Goal: Navigation & Orientation: Find specific page/section

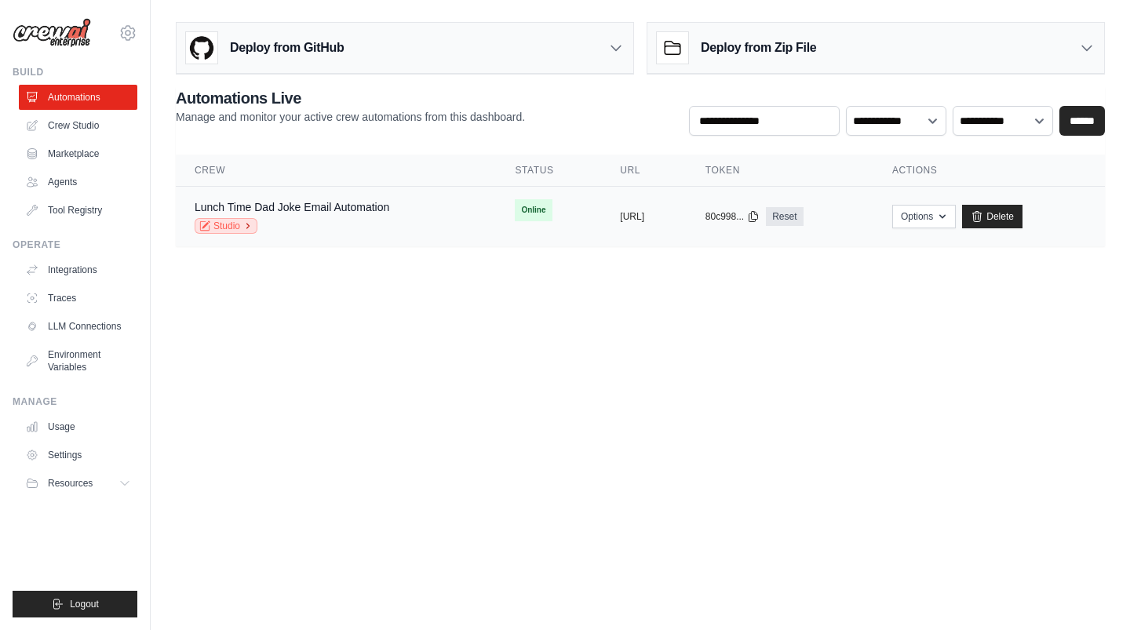
click at [237, 224] on link "Studio" at bounding box center [226, 226] width 63 height 16
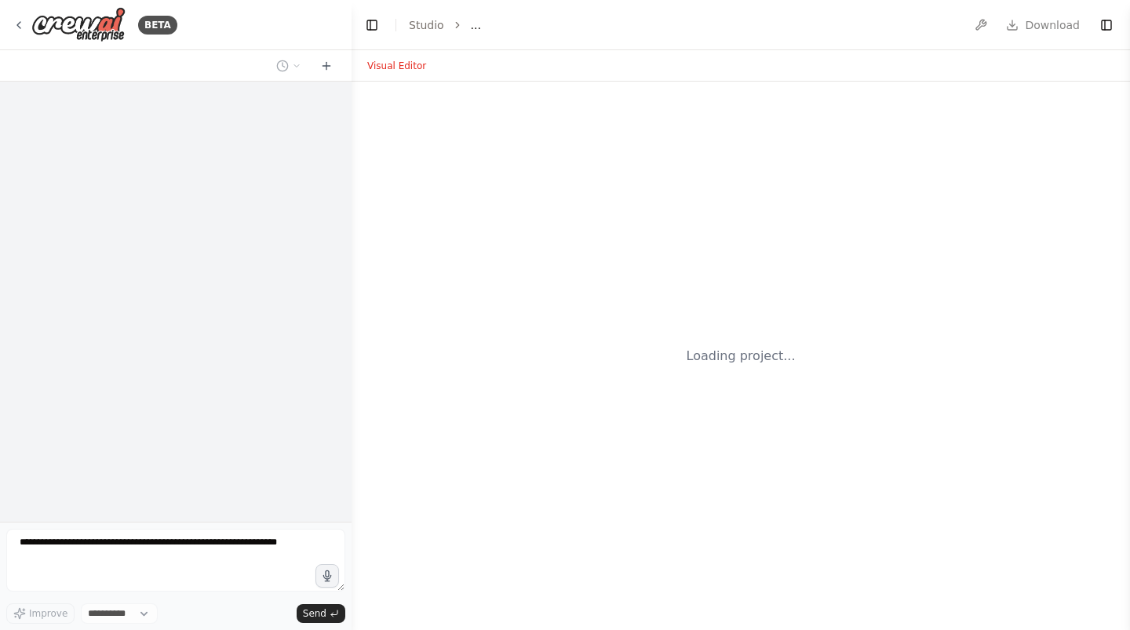
select select "****"
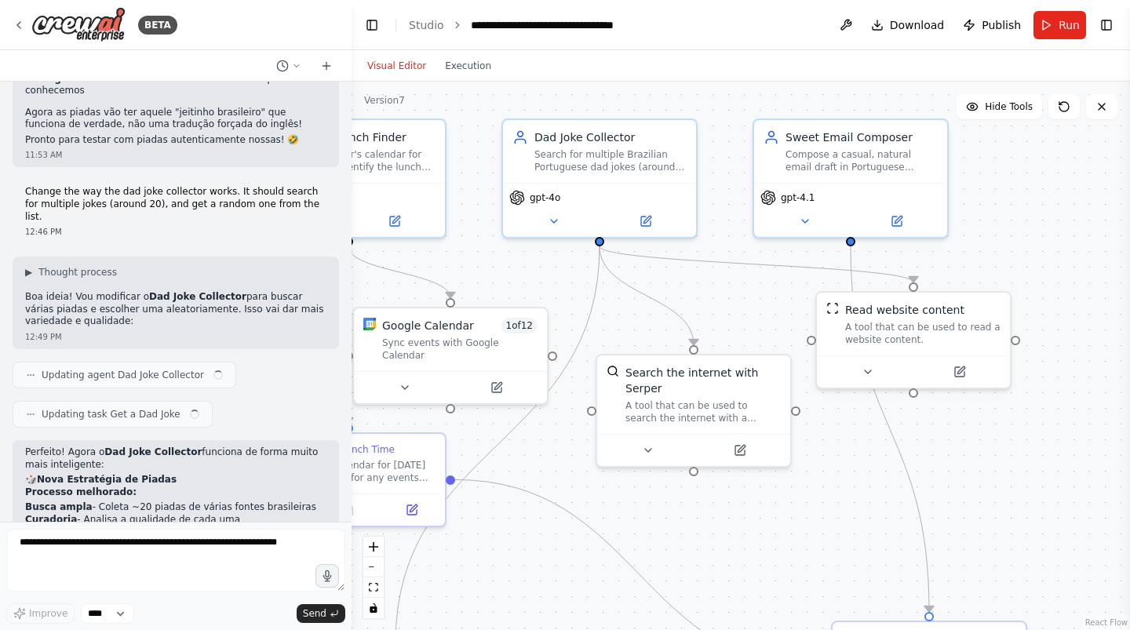
scroll to position [5008, 0]
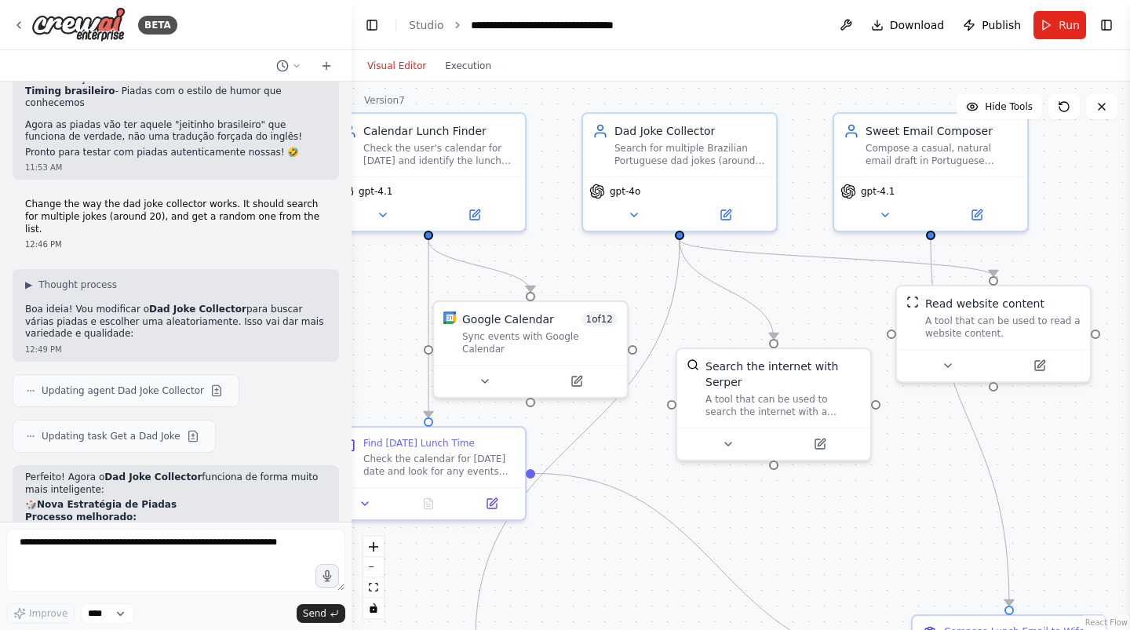
drag, startPoint x: 890, startPoint y: 355, endPoint x: 799, endPoint y: 301, distance: 106.2
click at [799, 302] on div ".deletable-edge-delete-btn { width: 20px; height: 20px; border: 0px solid #ffff…" at bounding box center [740, 356] width 778 height 548
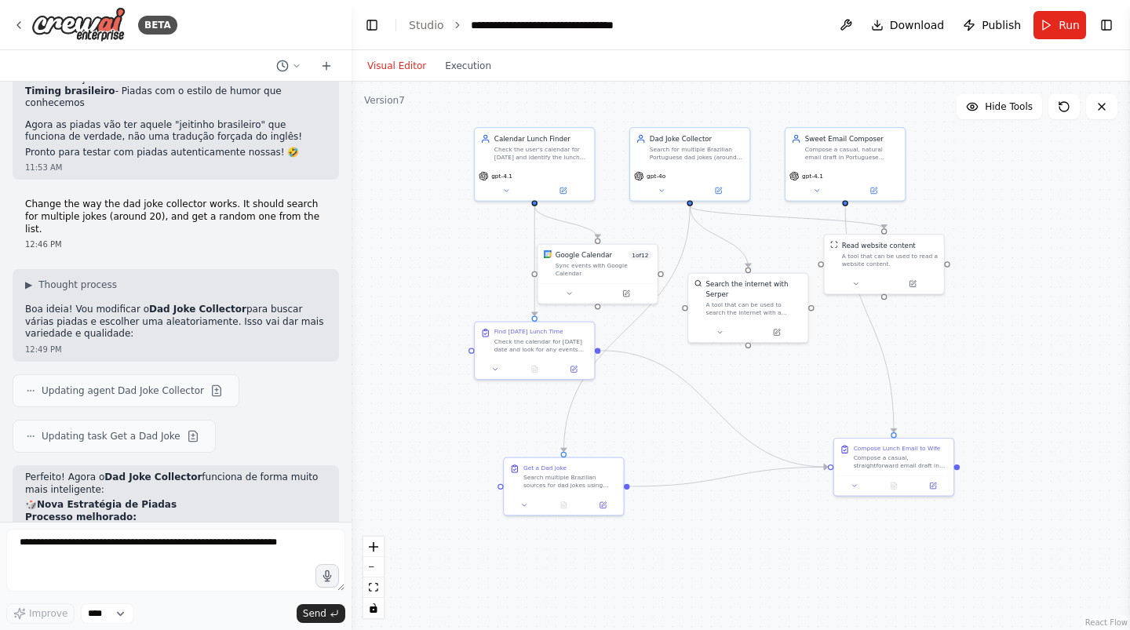
drag, startPoint x: 800, startPoint y: 464, endPoint x: 759, endPoint y: 410, distance: 67.2
click at [759, 410] on div ".deletable-edge-delete-btn { width: 20px; height: 20px; border: 0px solid #ffff…" at bounding box center [740, 356] width 778 height 548
click at [20, 24] on icon at bounding box center [19, 25] width 13 height 13
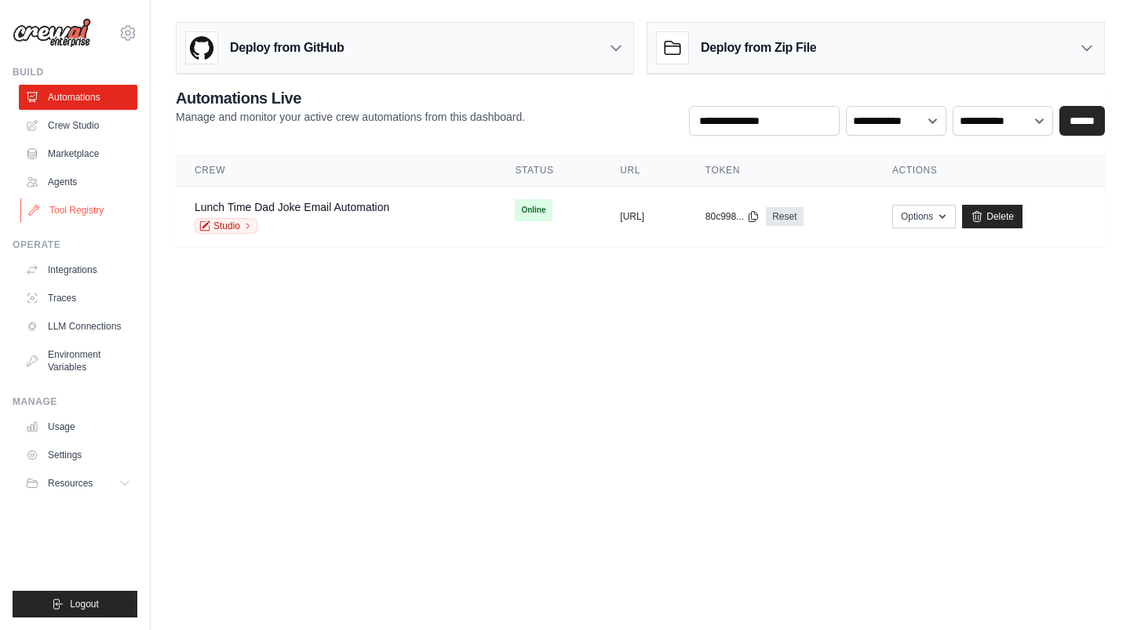
click at [73, 206] on link "Tool Registry" at bounding box center [79, 210] width 118 height 25
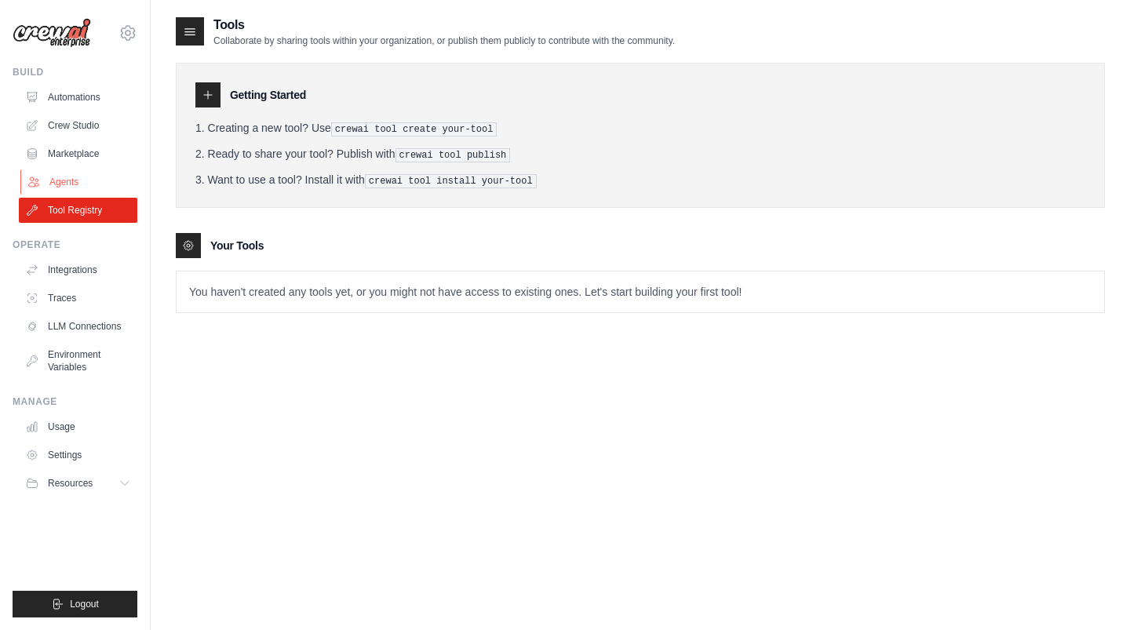
click at [66, 176] on link "Agents" at bounding box center [79, 181] width 118 height 25
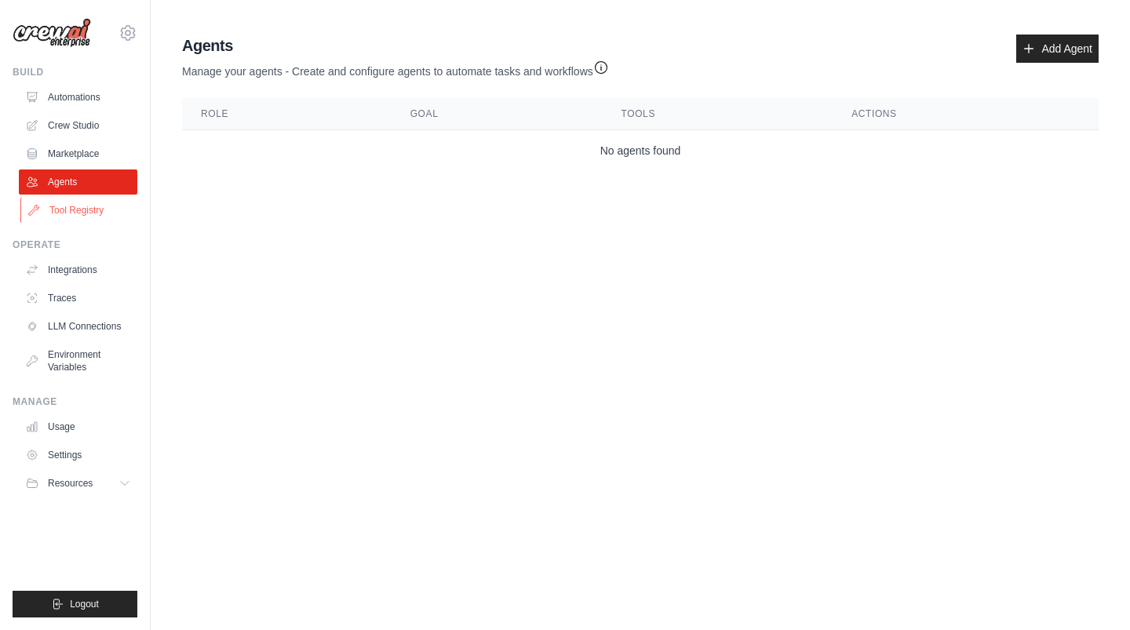
click at [88, 209] on link "Tool Registry" at bounding box center [79, 210] width 118 height 25
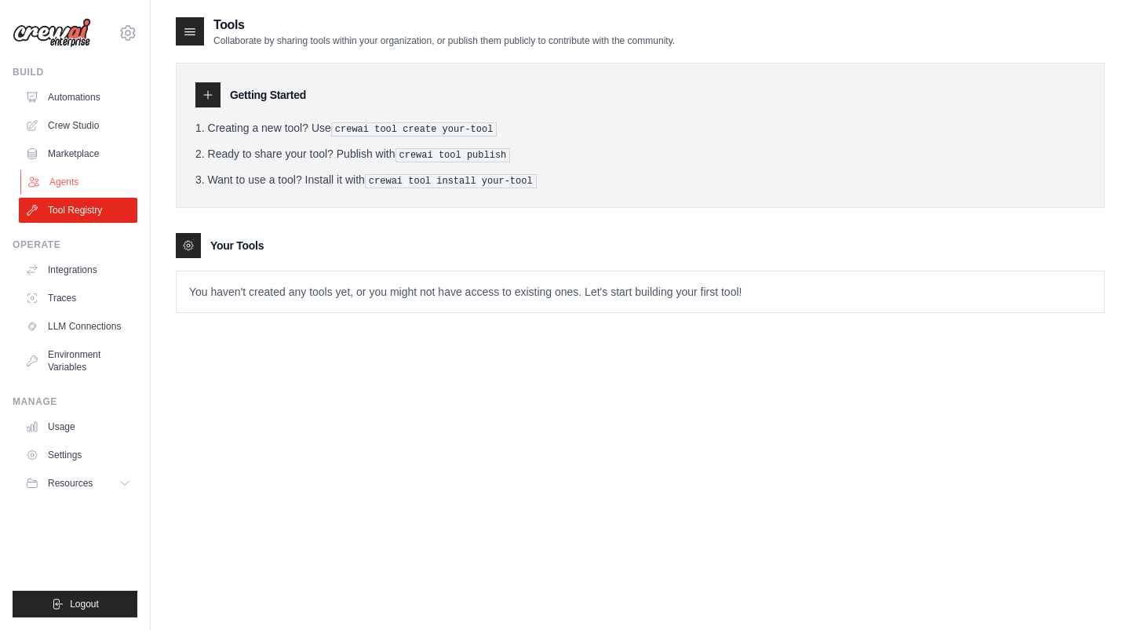
click at [82, 183] on link "Agents" at bounding box center [79, 181] width 118 height 25
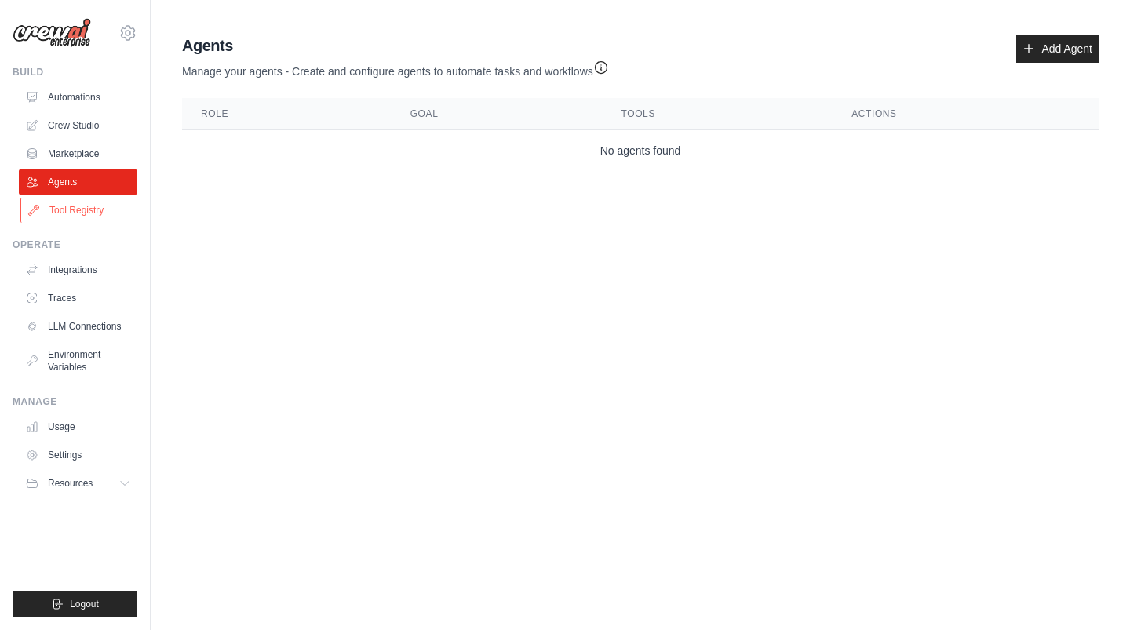
click at [97, 217] on link "Tool Registry" at bounding box center [79, 210] width 118 height 25
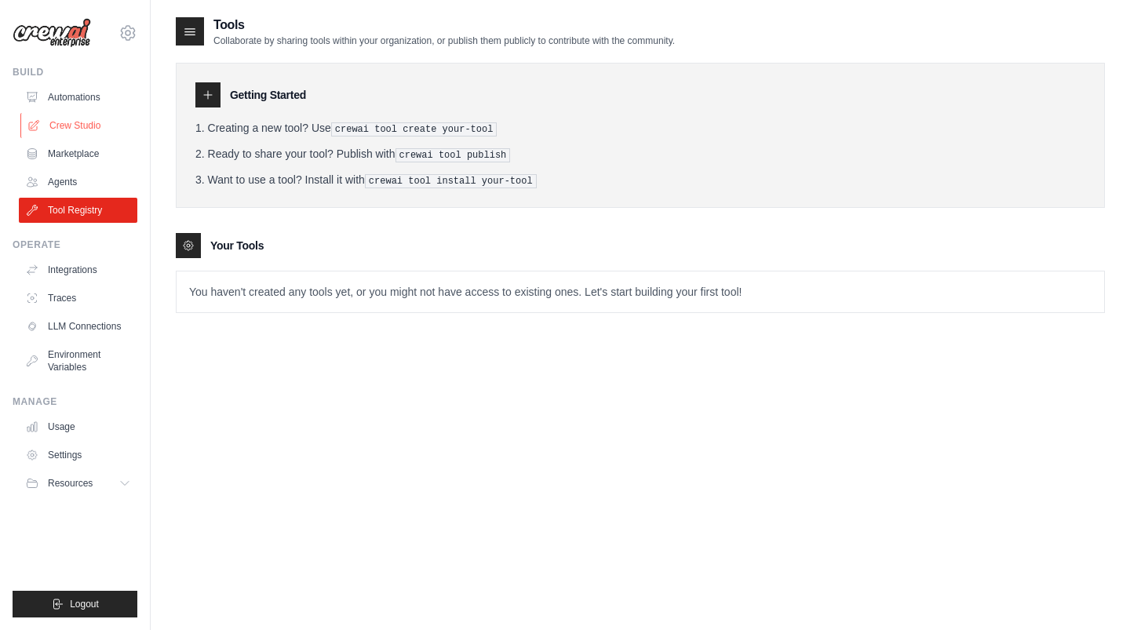
click at [79, 130] on link "Crew Studio" at bounding box center [79, 125] width 118 height 25
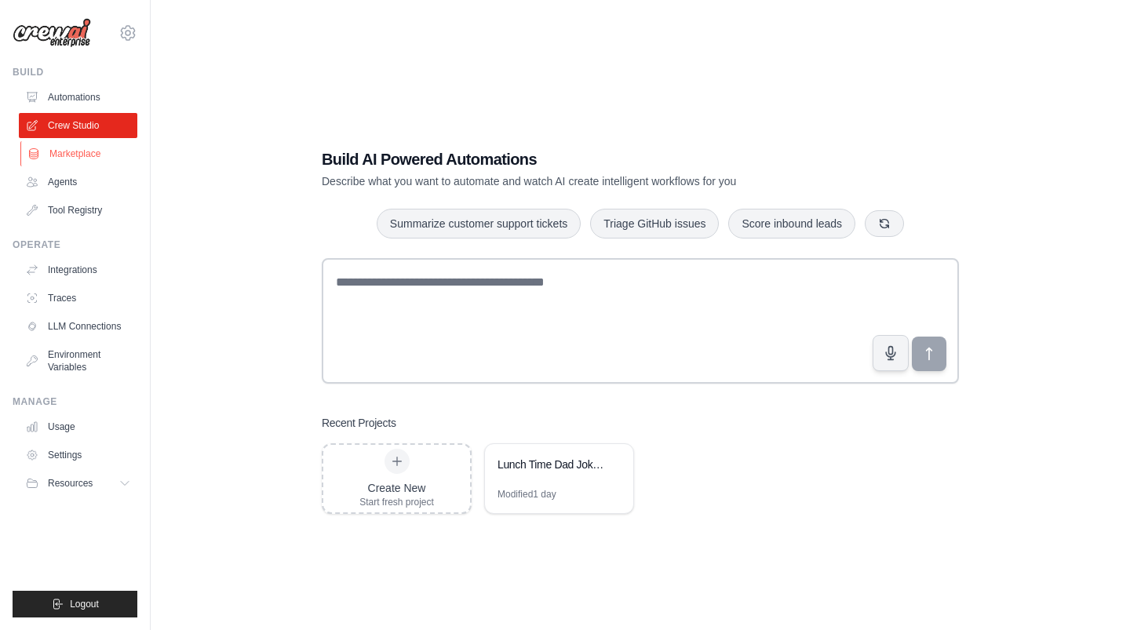
click at [70, 150] on link "Marketplace" at bounding box center [79, 153] width 118 height 25
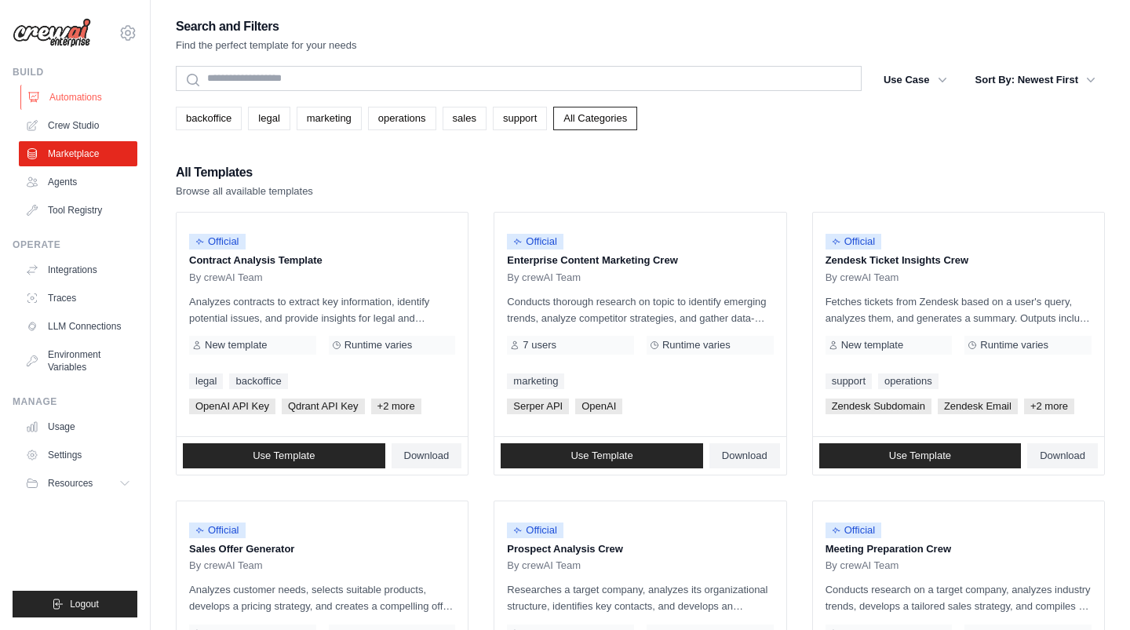
click at [79, 104] on link "Automations" at bounding box center [79, 97] width 118 height 25
